Goal: Information Seeking & Learning: Check status

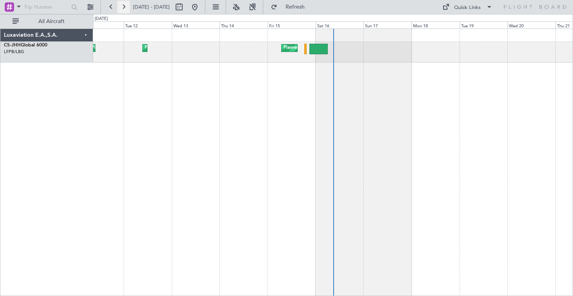
click at [124, 7] on button at bounding box center [123, 7] width 13 height 13
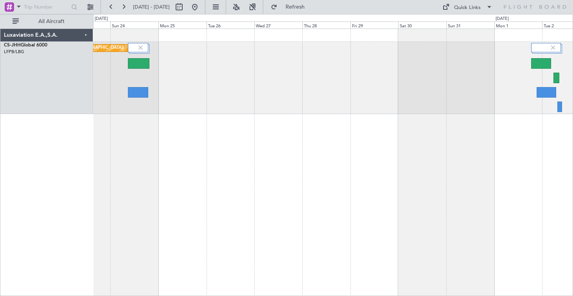
click at [248, 146] on div "Planned Maint London (Biggin Hill)" at bounding box center [333, 163] width 480 height 268
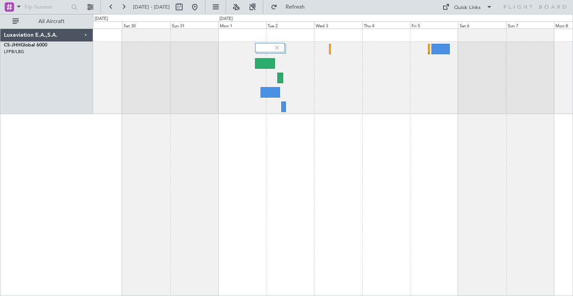
click at [230, 155] on div at bounding box center [333, 163] width 480 height 268
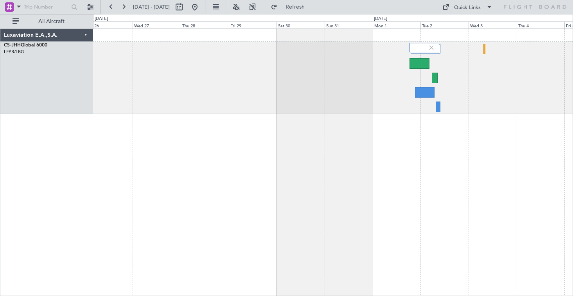
click at [544, 187] on div "Planned Maint London (Biggin Hill)" at bounding box center [333, 163] width 480 height 268
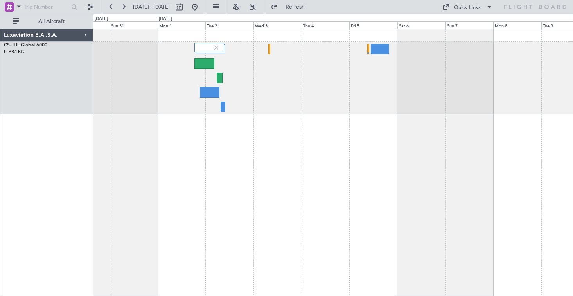
click at [0, 118] on html "26 Aug 2025 - 05 Sep 2025 Refresh Quick Links All Aircraft Luxaviation E.A.,S.A…" at bounding box center [286, 148] width 573 height 296
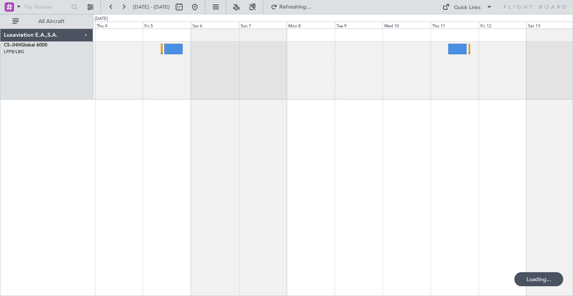
click at [240, 160] on div at bounding box center [333, 163] width 480 height 268
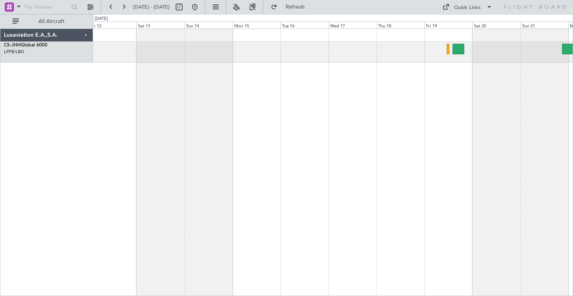
click at [97, 117] on div at bounding box center [333, 163] width 480 height 268
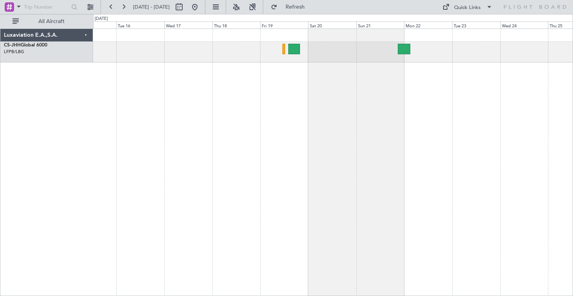
click at [222, 116] on div at bounding box center [333, 163] width 480 height 268
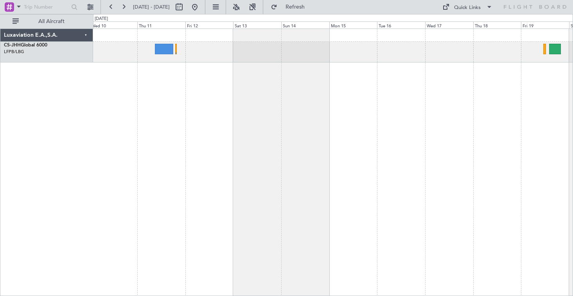
click at [504, 165] on div at bounding box center [333, 163] width 480 height 268
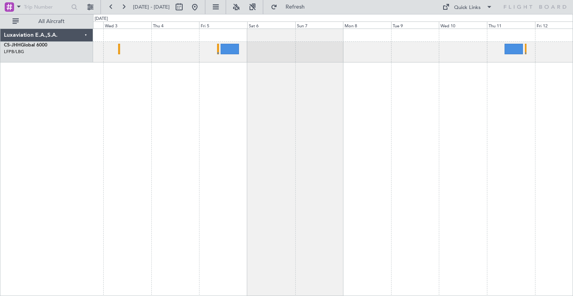
click at [545, 142] on div at bounding box center [333, 163] width 480 height 268
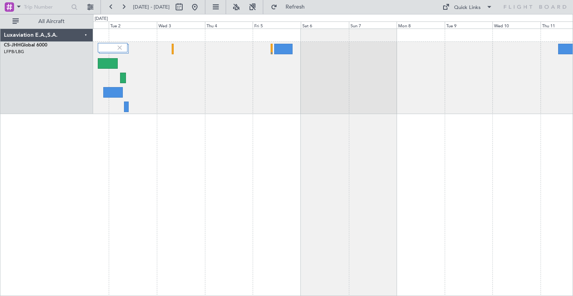
click at [252, 137] on div at bounding box center [333, 163] width 480 height 268
click at [111, 5] on button at bounding box center [111, 7] width 13 height 13
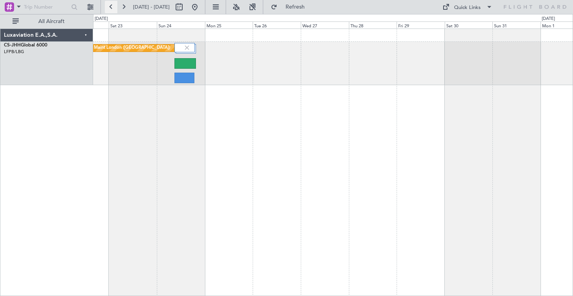
click at [113, 7] on button at bounding box center [111, 7] width 13 height 13
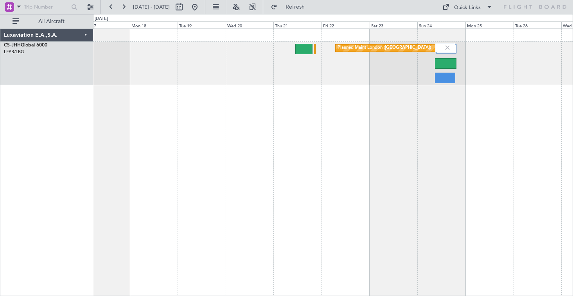
click at [316, 85] on div "Planned Maint London (Biggin Hill) Planned Maint Paris (Le Bourget)" at bounding box center [333, 163] width 480 height 268
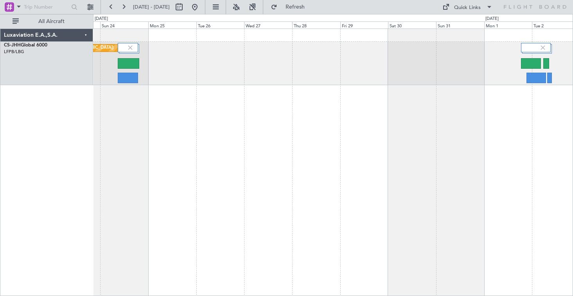
click at [140, 106] on div "Planned Maint London (Biggin Hill)" at bounding box center [333, 163] width 480 height 268
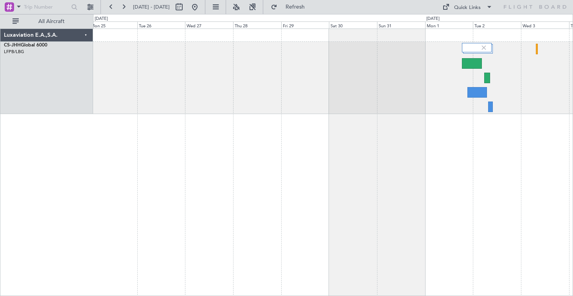
click at [454, 216] on div "Planned Maint London (Biggin Hill)" at bounding box center [333, 163] width 480 height 268
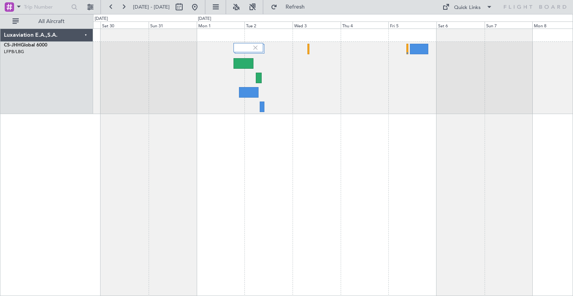
click at [320, 149] on div at bounding box center [333, 163] width 480 height 268
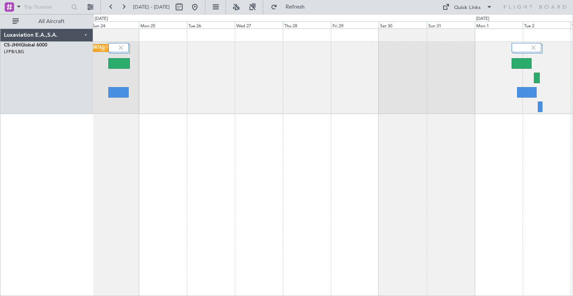
click at [480, 219] on div "Planned Maint London (Biggin Hill)" at bounding box center [333, 163] width 480 height 268
click at [516, 214] on div "Planned Maint London (Biggin Hill)" at bounding box center [333, 163] width 480 height 268
click at [296, 105] on div "Planned Maint London (Biggin Hill)" at bounding box center [333, 163] width 480 height 268
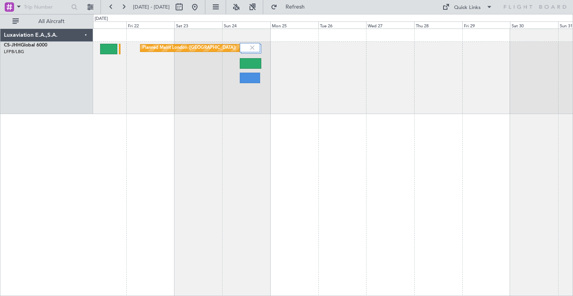
click at [573, 158] on div "Planned Maint London (Biggin Hill) Luxaviation E.A.,S.A. CS-JHH Global 6000 LFP…" at bounding box center [286, 155] width 573 height 282
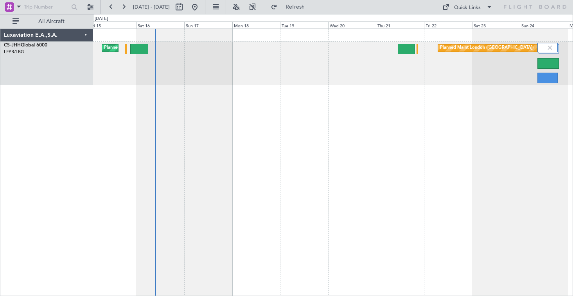
click at [481, 189] on div "Planned Maint London (Biggin Hill) Planned Maint Paris (Le Bourget)" at bounding box center [333, 163] width 480 height 268
